Goal: Navigation & Orientation: Find specific page/section

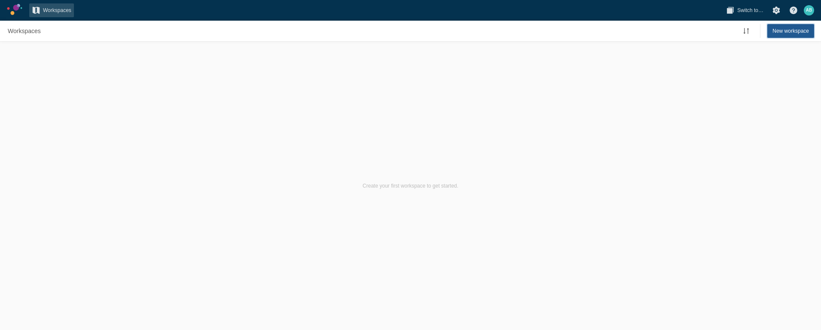
click at [780, 30] on span "New workspace" at bounding box center [791, 31] width 37 height 9
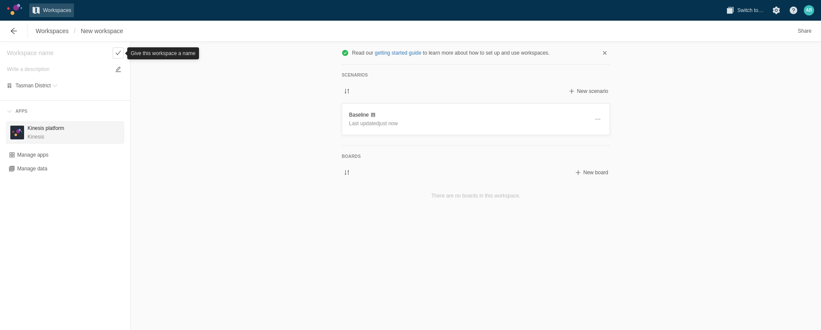
click at [31, 132] on h3 "Kinesis platform" at bounding box center [46, 128] width 37 height 9
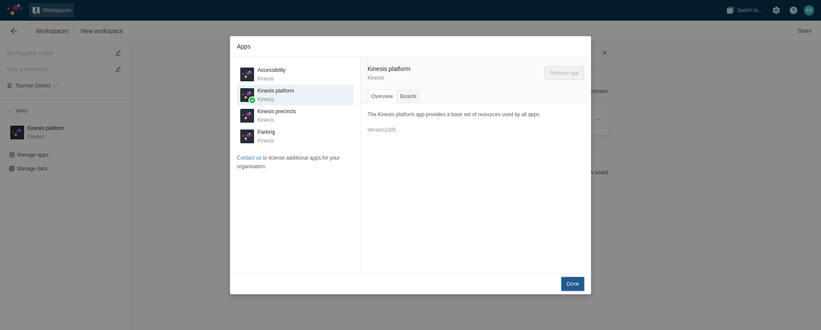
click at [574, 283] on span "Done" at bounding box center [573, 283] width 12 height 9
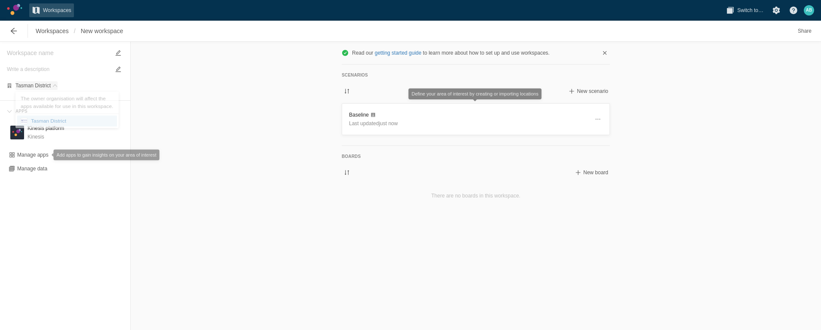
click at [52, 84] on span at bounding box center [54, 85] width 5 height 5
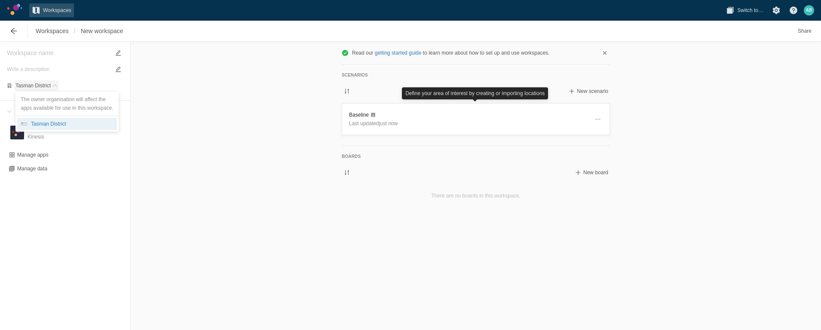
click at [52, 84] on span at bounding box center [54, 85] width 5 height 5
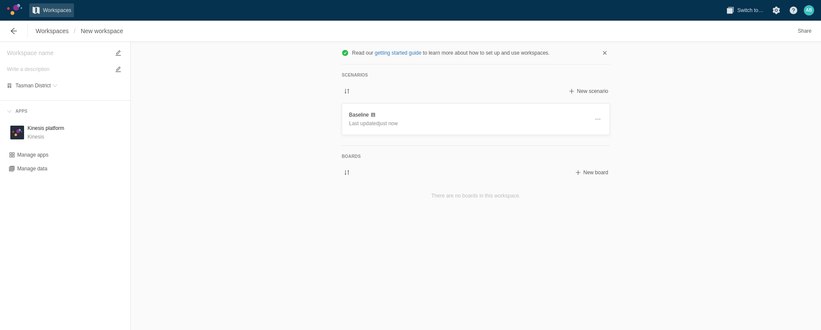
click at [188, 109] on div "Read our getting started guide to learn more about how to set up and use worksp…" at bounding box center [476, 186] width 691 height 288
click at [47, 129] on h3 "Kinesis platform" at bounding box center [46, 128] width 37 height 9
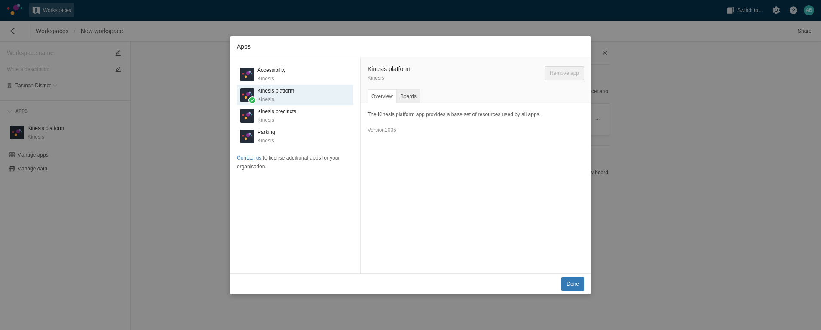
click at [411, 94] on div "Boards" at bounding box center [408, 96] width 24 height 14
click at [381, 95] on div "Overview" at bounding box center [382, 96] width 29 height 14
click at [578, 284] on span "Done" at bounding box center [573, 283] width 12 height 9
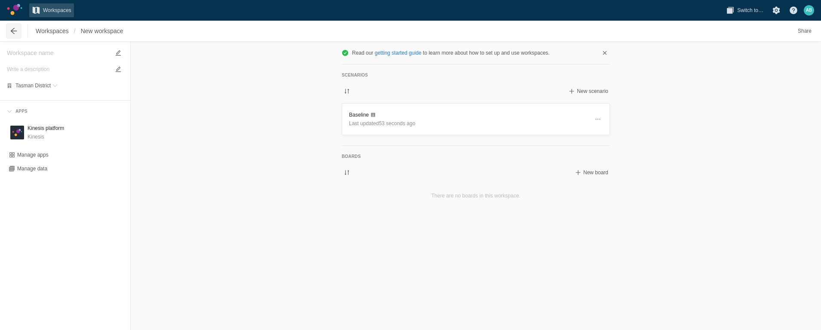
click at [10, 31] on span at bounding box center [13, 31] width 9 height 9
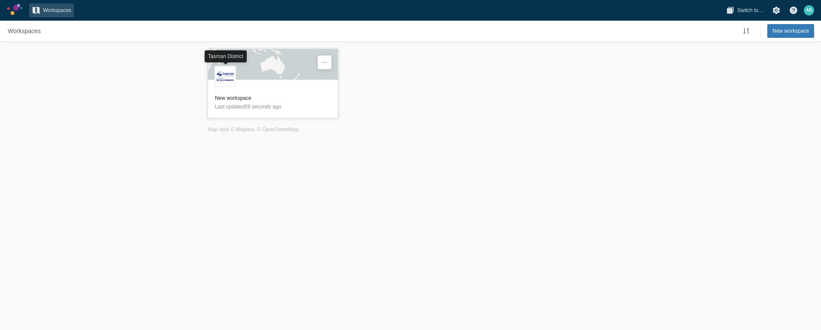
click at [227, 83] on div "T" at bounding box center [225, 76] width 21 height 21
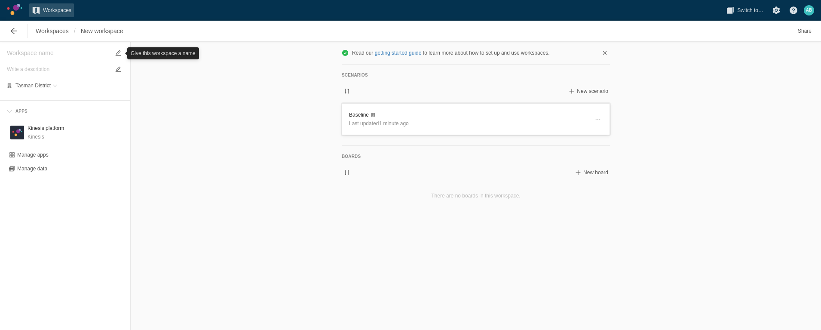
click at [364, 115] on h3 "Baseline" at bounding box center [469, 115] width 240 height 9
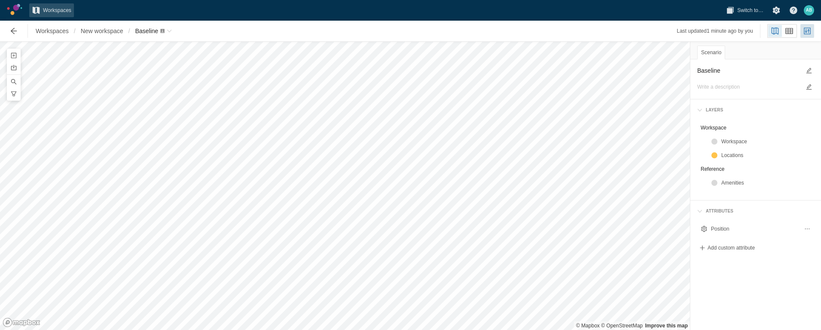
click at [698, 263] on div "© Mapbox © OpenStreetMap Improve this map Scenario Baseline Layers Workspace Wo…" at bounding box center [410, 186] width 821 height 288
click at [745, 319] on div "© Mapbox © OpenStreetMap Improve this map Scenario Baseline Layers Workspace Wo…" at bounding box center [410, 186] width 821 height 288
click at [682, 329] on html "Workspaces Switch to… A B Workspaces / New workspace / Baseline Last updated 1 …" at bounding box center [410, 165] width 821 height 330
click at [715, 141] on div at bounding box center [715, 141] width 6 height 6
click at [538, 329] on html "Workspaces Switch to… A B Workspaces / New workspace / Baseline Last updated 2 …" at bounding box center [410, 165] width 821 height 330
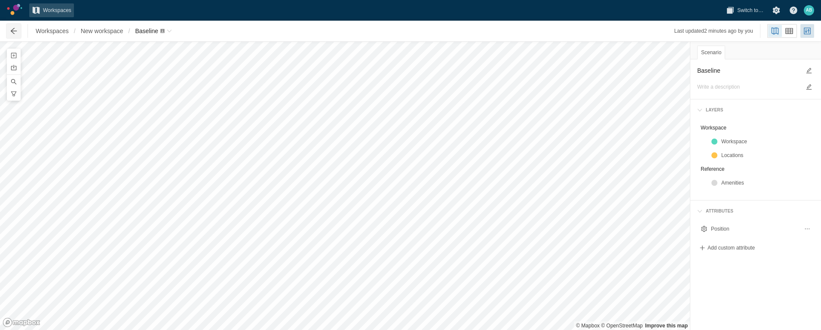
click at [18, 29] on span at bounding box center [14, 31] width 14 height 14
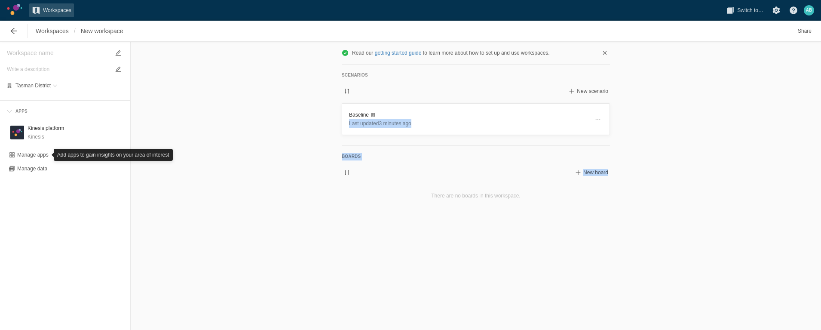
drag, startPoint x: 276, startPoint y: 137, endPoint x: 249, endPoint y: 205, distance: 73.5
click at [249, 205] on div "Read our getting started guide to learn more about how to set up and use worksp…" at bounding box center [476, 186] width 691 height 288
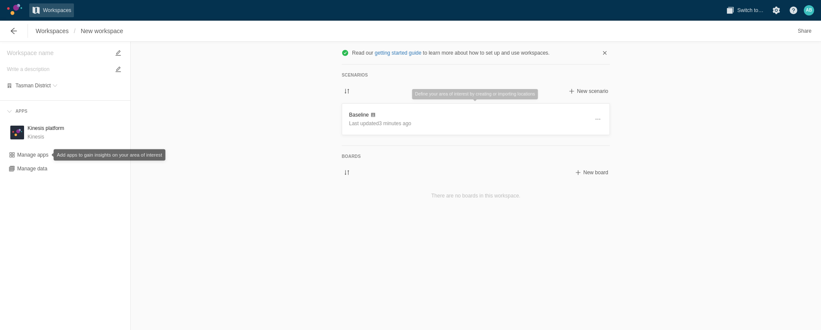
click at [505, 277] on div "Read our getting started guide to learn more about how to set up and use worksp…" at bounding box center [476, 186] width 691 height 288
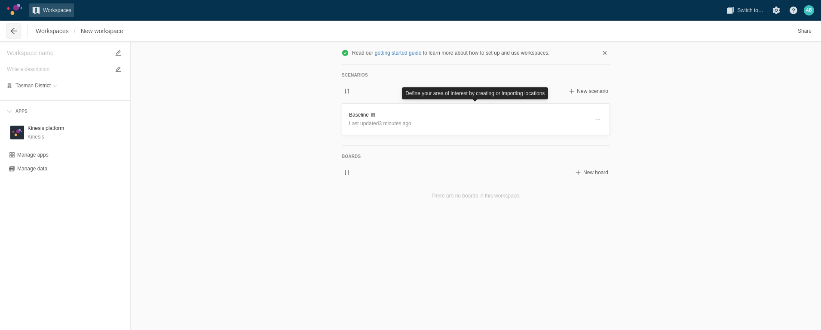
click at [12, 27] on span at bounding box center [13, 31] width 9 height 9
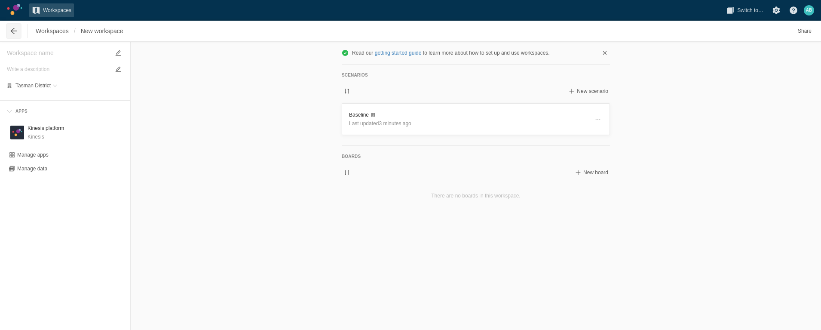
click at [13, 31] on span at bounding box center [13, 31] width 9 height 9
click at [57, 85] on div "Tasman District" at bounding box center [65, 85] width 117 height 9
click at [55, 87] on span at bounding box center [54, 85] width 5 height 5
click at [47, 124] on div "Tasman District" at bounding box center [47, 124] width 39 height 9
click at [744, 10] on span "Switch to…" at bounding box center [750, 10] width 26 height 9
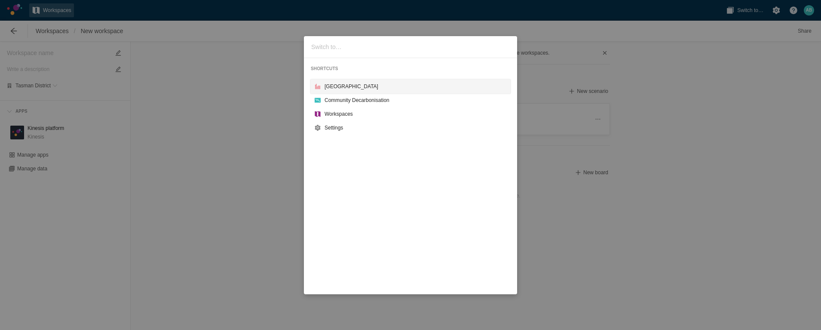
click at [335, 87] on div "[GEOGRAPHIC_DATA]" at bounding box center [416, 86] width 182 height 9
